Goal: Task Accomplishment & Management: Manage account settings

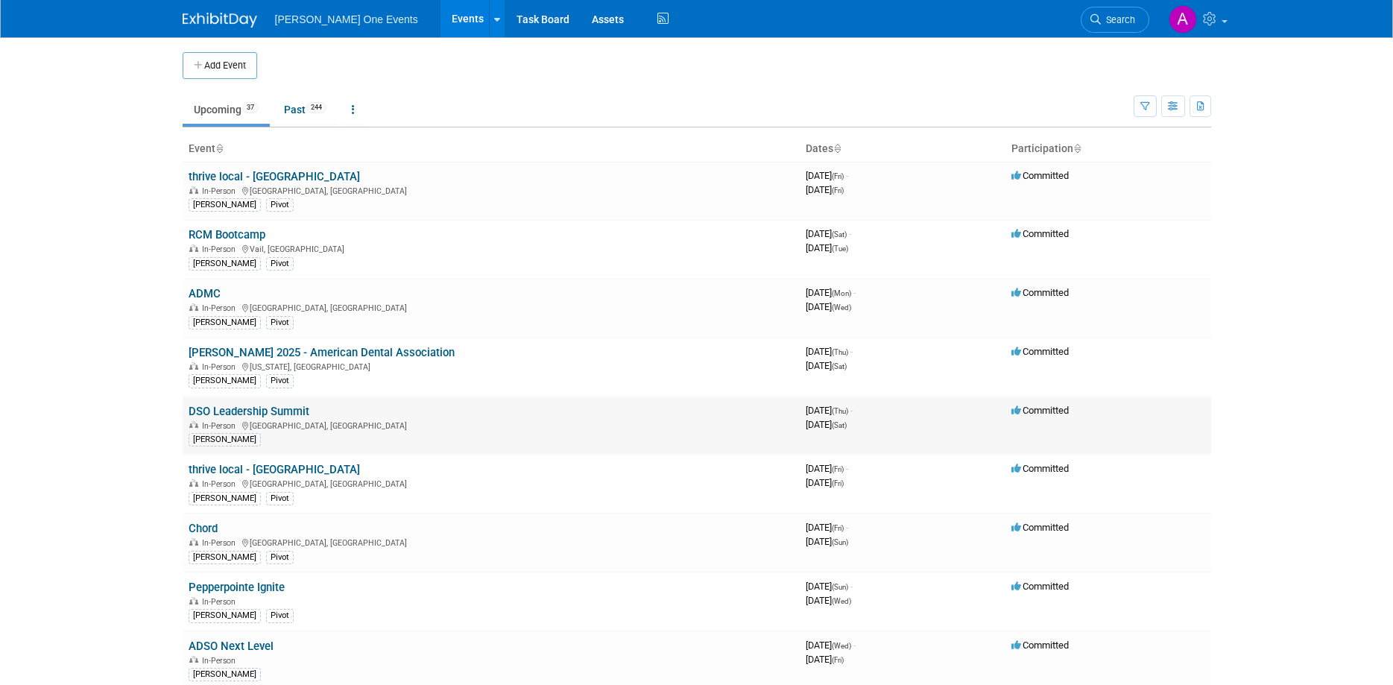
click at [196, 417] on link "DSO Leadership Summit" at bounding box center [249, 411] width 121 height 13
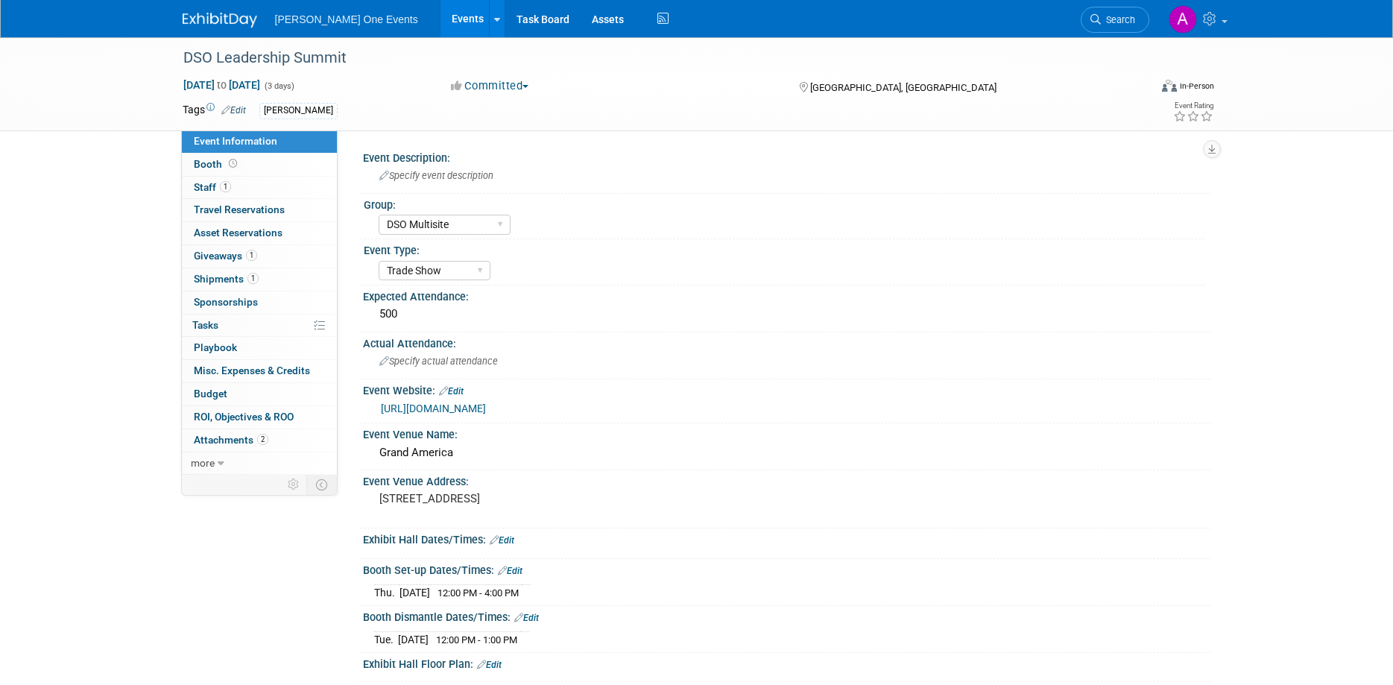
select select "DSO Multisite"
select select "Trade Show"
click at [244, 205] on span "Travel Reservations 0" at bounding box center [239, 209] width 91 height 12
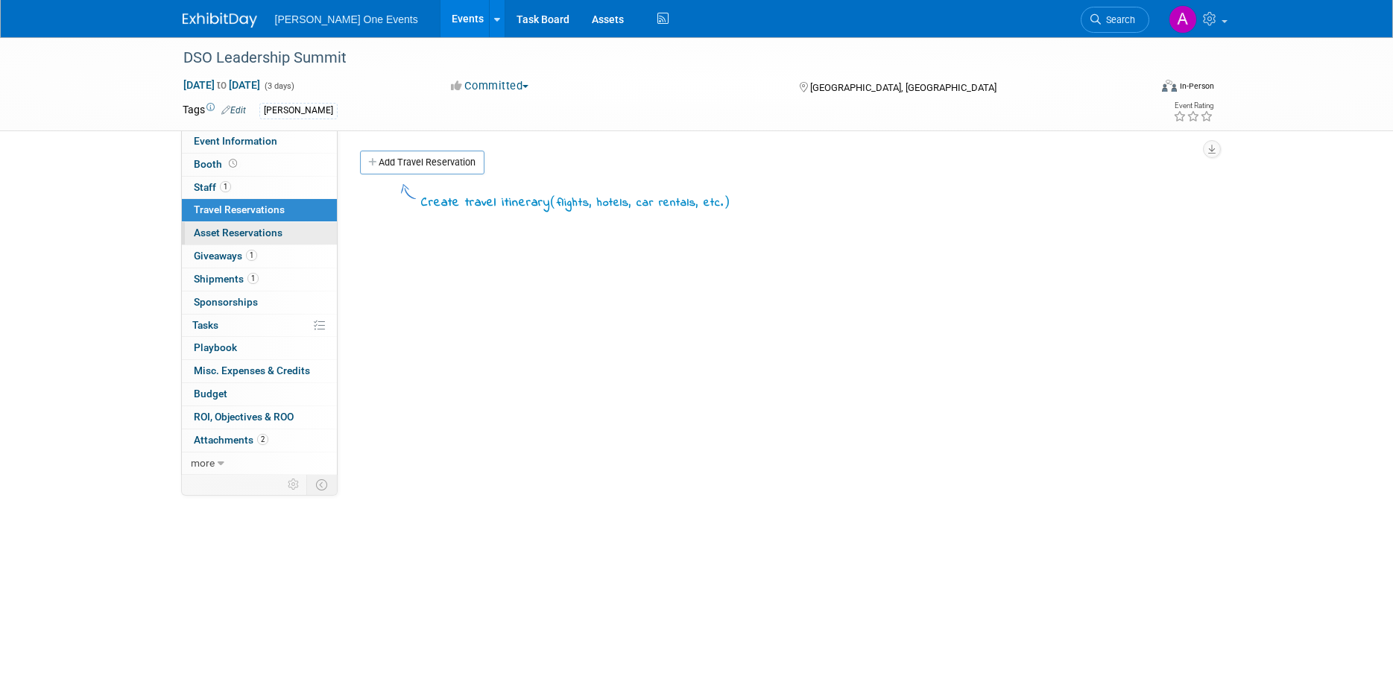
click at [242, 232] on span "Asset Reservations 0" at bounding box center [238, 233] width 89 height 12
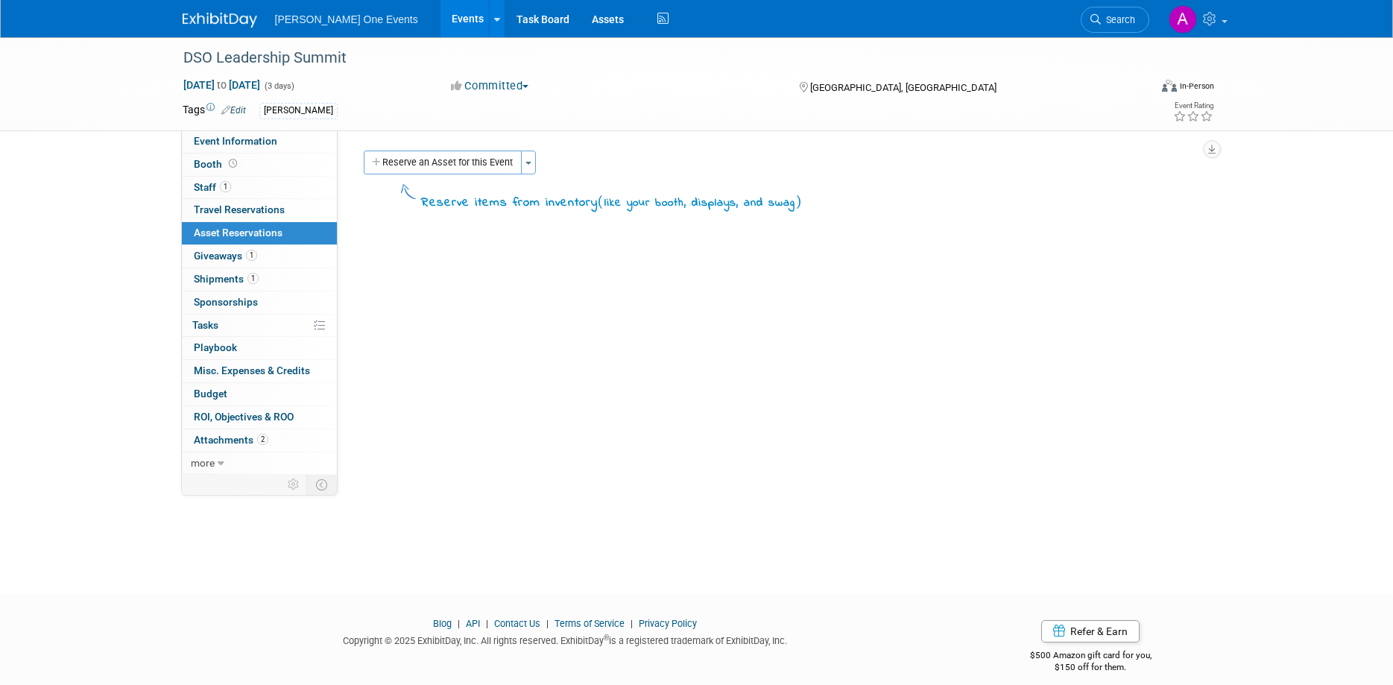
click at [233, 12] on link at bounding box center [229, 13] width 92 height 12
